Goal: Information Seeking & Learning: Compare options

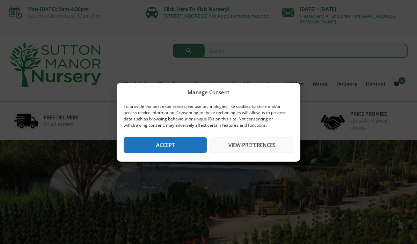
click at [153, 147] on button "Accept" at bounding box center [165, 145] width 83 height 16
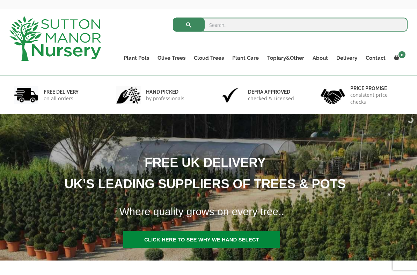
scroll to position [29, 0]
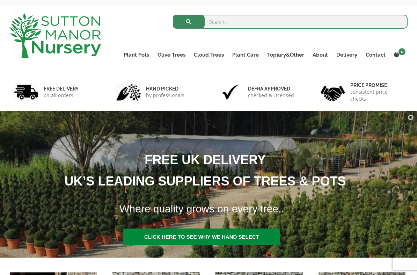
click at [0, 0] on link "Gnarled Plateau Olive Tree XL" at bounding box center [0, 0] width 0 height 0
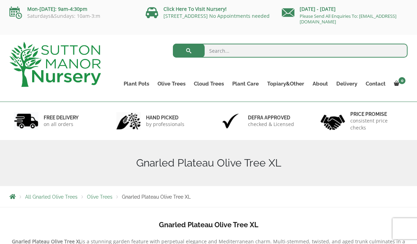
click at [102, 195] on span "Olive Trees" at bounding box center [100, 197] width 26 height 6
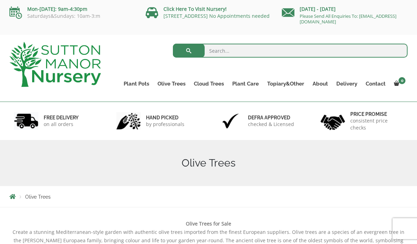
click at [0, 0] on link "Ilex Crenata Cloud Trees" at bounding box center [0, 0] width 0 height 0
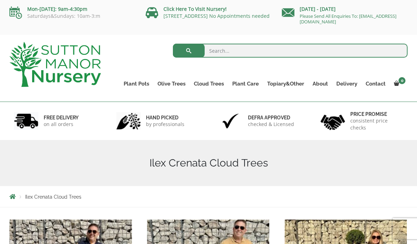
click at [0, 0] on link "Gnarled Olive Trees" at bounding box center [0, 0] width 0 height 0
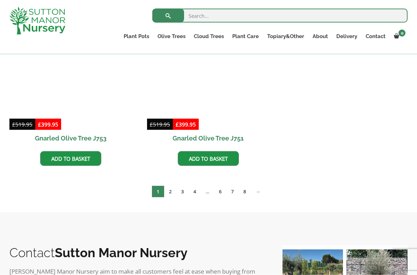
scroll to position [746, 0]
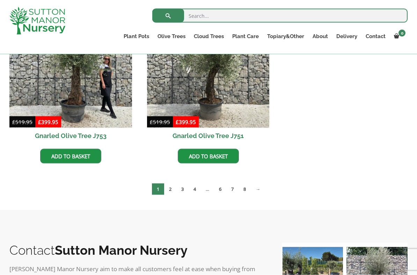
click at [168, 188] on link "2" at bounding box center [170, 189] width 12 height 12
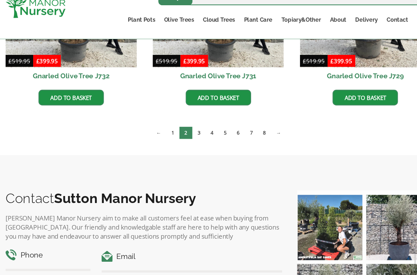
scroll to position [967, 0]
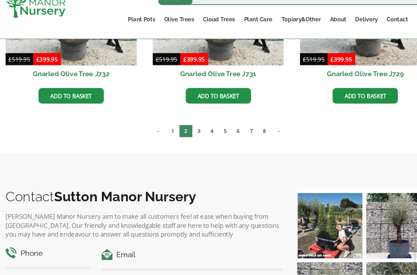
click at [187, 135] on link "3" at bounding box center [190, 141] width 12 height 12
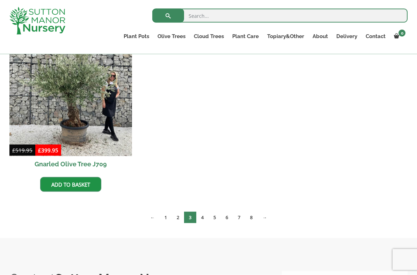
scroll to position [1068, 0]
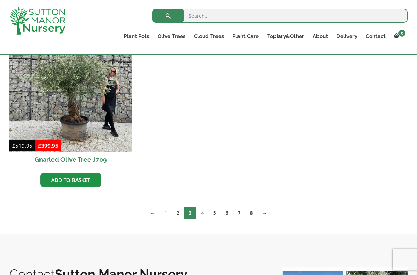
click at [203, 210] on link "4" at bounding box center [202, 213] width 12 height 12
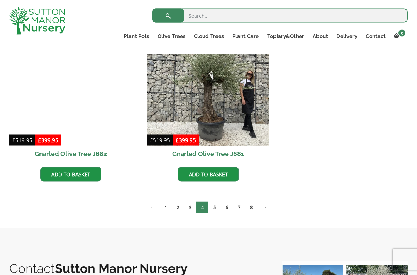
scroll to position [1078, 0]
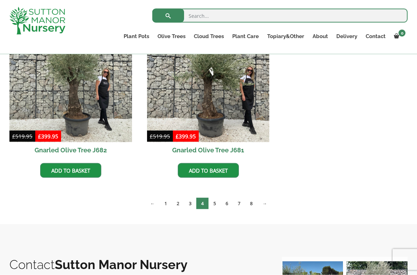
click at [216, 202] on link "5" at bounding box center [215, 204] width 12 height 12
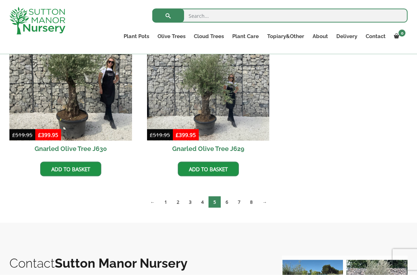
scroll to position [1081, 0]
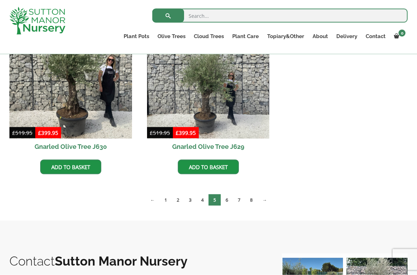
click at [228, 199] on link "6" at bounding box center [227, 200] width 12 height 12
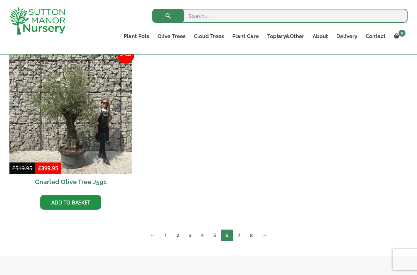
scroll to position [1219, 0]
click at [241, 234] on link "7" at bounding box center [239, 235] width 12 height 12
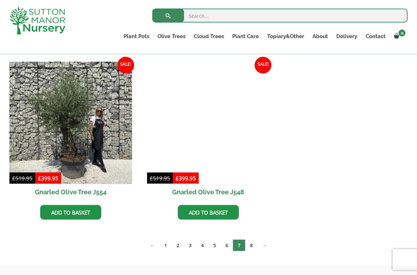
scroll to position [1211, 0]
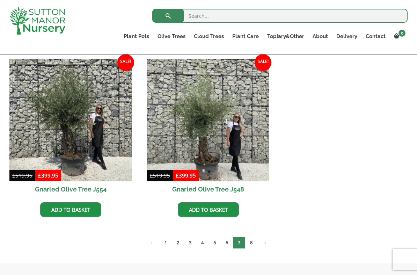
click at [251, 240] on link "8" at bounding box center [251, 243] width 12 height 12
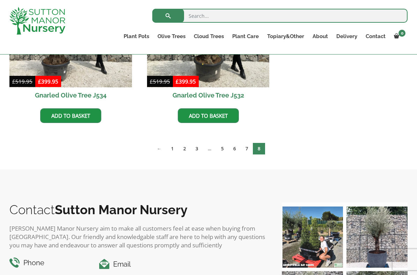
scroll to position [616, 0]
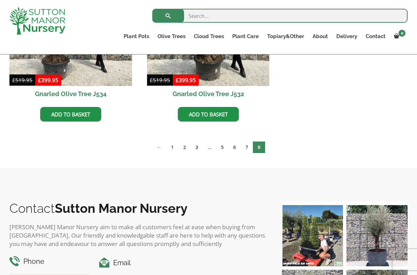
click at [223, 149] on link "5" at bounding box center [222, 148] width 12 height 12
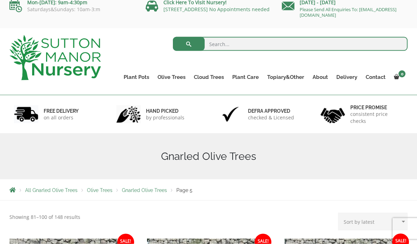
scroll to position [7, 0]
click at [0, 0] on link "Resin Bonded Pots" at bounding box center [0, 0] width 0 height 0
click at [0, 0] on link "The Amalfi Pots" at bounding box center [0, 0] width 0 height 0
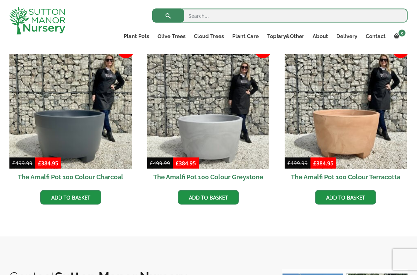
scroll to position [218, 0]
click at [332, 119] on img at bounding box center [346, 107] width 123 height 123
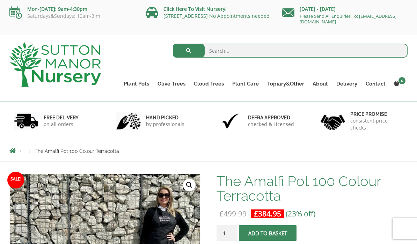
scroll to position [-3, 138]
click at [15, 150] on span "Breadcrumbs" at bounding box center [12, 151] width 6 height 6
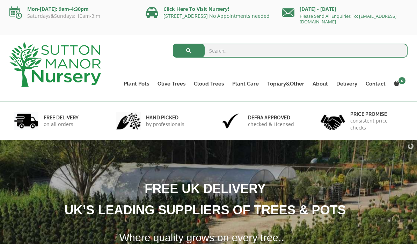
click at [0, 0] on link "The Milan Pots" at bounding box center [0, 0] width 0 height 0
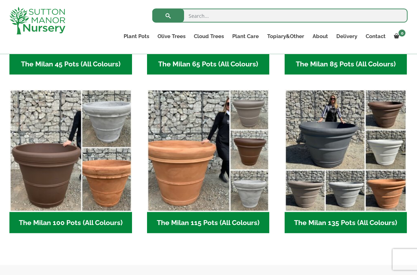
scroll to position [308, 0]
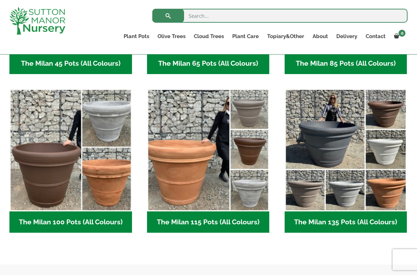
click at [182, 195] on img "Visit product category The Milan 115 Pots (All Colours)" at bounding box center [208, 150] width 123 height 123
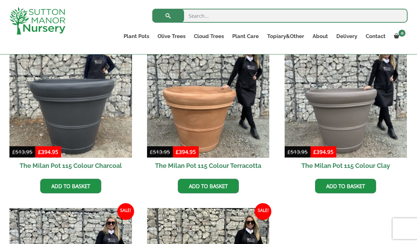
scroll to position [194, 0]
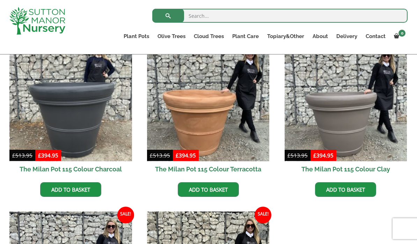
click at [207, 143] on img at bounding box center [208, 100] width 123 height 123
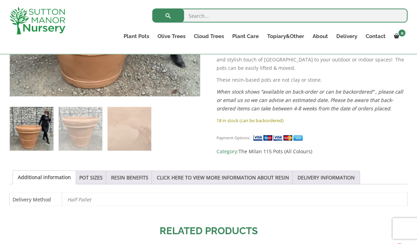
click at [98, 177] on link "POT SIZES" at bounding box center [90, 177] width 23 height 13
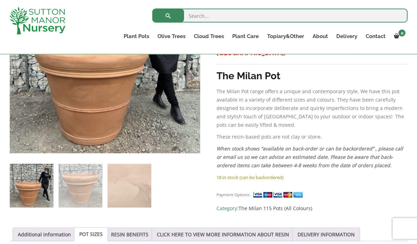
scroll to position [199, 0]
click at [0, 0] on link "The Capri Pots" at bounding box center [0, 0] width 0 height 0
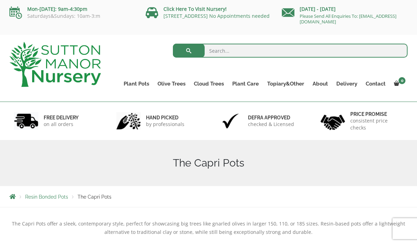
click at [0, 0] on link "The Brunello Pots" at bounding box center [0, 0] width 0 height 0
click at [0, 0] on link "The Venice Cube Pots" at bounding box center [0, 0] width 0 height 0
click at [0, 0] on link "The Barolo Pots" at bounding box center [0, 0] width 0 height 0
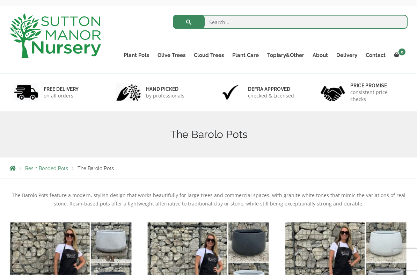
scroll to position [29, 0]
click at [0, 0] on link "The Olive Jar" at bounding box center [0, 0] width 0 height 0
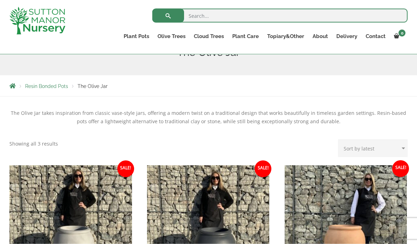
scroll to position [99, 0]
click at [0, 0] on link "The Sicilian Pots" at bounding box center [0, 0] width 0 height 0
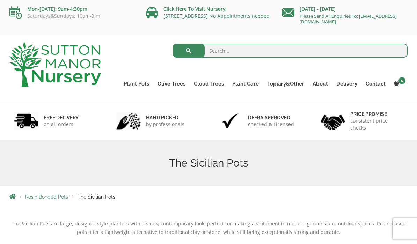
click at [0, 0] on link "The Mediterranean Pots" at bounding box center [0, 0] width 0 height 0
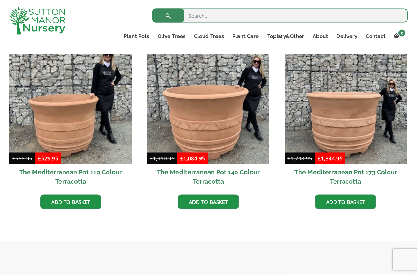
scroll to position [224, 0]
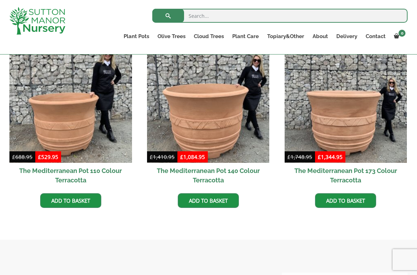
click at [65, 135] on img at bounding box center [70, 101] width 123 height 123
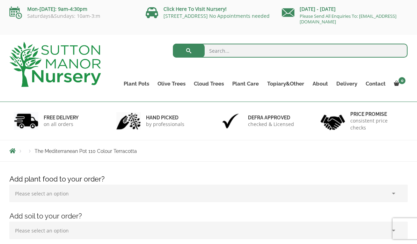
click at [0, 0] on link "The San Marino Pots" at bounding box center [0, 0] width 0 height 0
